Goal: Transaction & Acquisition: Book appointment/travel/reservation

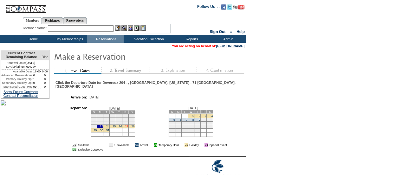
click at [128, 128] on link "27" at bounding box center [126, 126] width 3 height 3
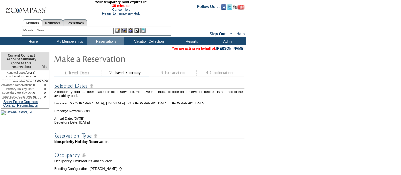
scroll to position [112, 0]
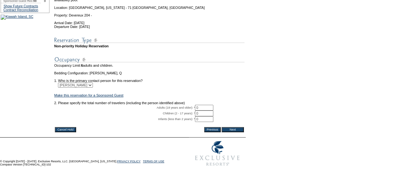
click at [213, 110] on input "0" at bounding box center [204, 113] width 18 height 6
click at [212, 105] on input "0" at bounding box center [204, 108] width 18 height 6
type input "1"
click at [238, 127] on input "Next" at bounding box center [233, 129] width 22 height 5
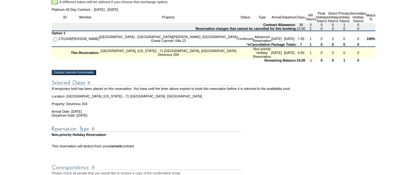
scroll to position [122, 0]
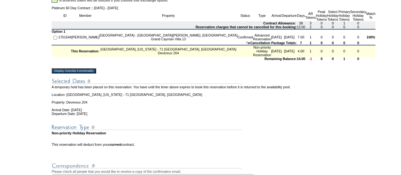
click at [96, 73] on input "Display Override Functionality" at bounding box center [74, 70] width 44 height 5
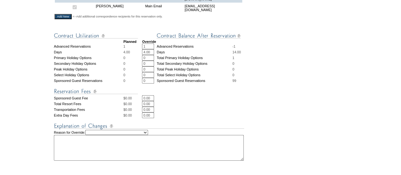
scroll to position [248, 0]
click at [147, 59] on input "0" at bounding box center [148, 58] width 12 height 6
type input "1"
click at [311, 58] on form "29:47 Your temporary hold expires in: 30 minutes Cancel Hold Return to Temporar…" at bounding box center [200, 8] width 401 height 513
click at [148, 46] on input "1" at bounding box center [148, 46] width 12 height 6
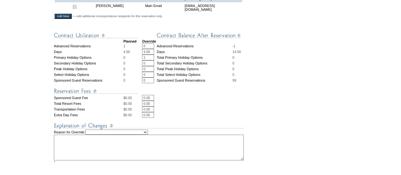
type input "0"
click at [325, 79] on form "29:47 Your temporary hold expires in: 30 minutes Cancel Hold Return to Temporar…" at bounding box center [200, 8] width 401 height 513
click at [148, 134] on select "Creating Continuous Stay Days Rebooked After Cancellation Editing Occupant Expe…" at bounding box center [116, 131] width 63 height 5
select select "1041"
click at [94, 133] on select "Creating Continuous Stay Days Rebooked After Cancellation Editing Occupant Expe…" at bounding box center [116, 131] width 63 height 5
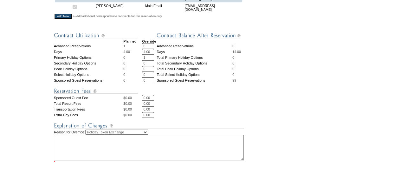
click at [143, 146] on textarea at bounding box center [149, 147] width 190 height 26
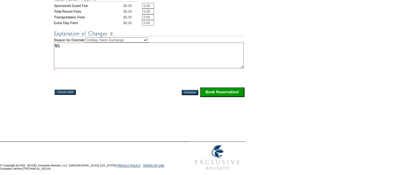
type textarea "NS"
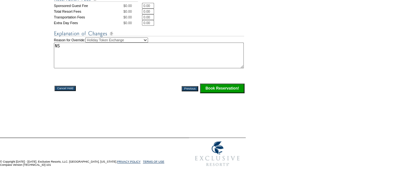
click at [232, 90] on input "Book Reservation!" at bounding box center [222, 88] width 44 height 10
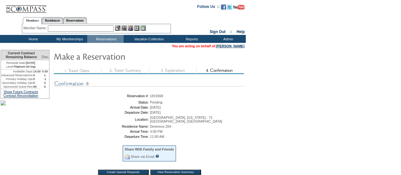
click at [111, 25] on div "Member Name: Destination or Residence: ReservationId:" at bounding box center [96, 28] width 149 height 9
click at [110, 28] on input "text" at bounding box center [81, 28] width 66 height 6
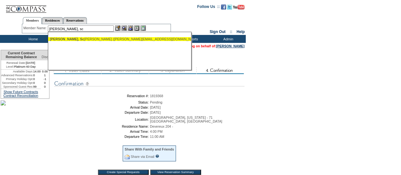
click at [107, 40] on div "[PERSON_NAME], Sc [PERSON_NAME] ([PERSON_NAME][EMAIL_ADDRESS][DOMAIN_NAME])" at bounding box center [119, 39] width 139 height 4
type input "[PERSON_NAME] ([PERSON_NAME][EMAIL_ADDRESS][DOMAIN_NAME])"
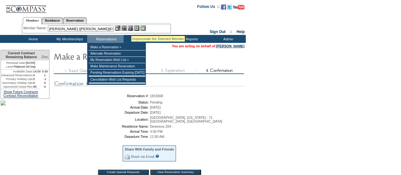
click at [131, 27] on img at bounding box center [130, 27] width 5 height 5
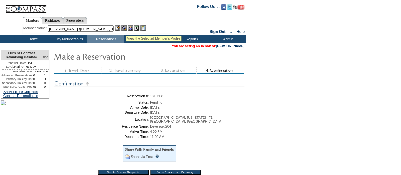
click at [126, 28] on img at bounding box center [123, 27] width 5 height 5
